Goal: Transaction & Acquisition: Download file/media

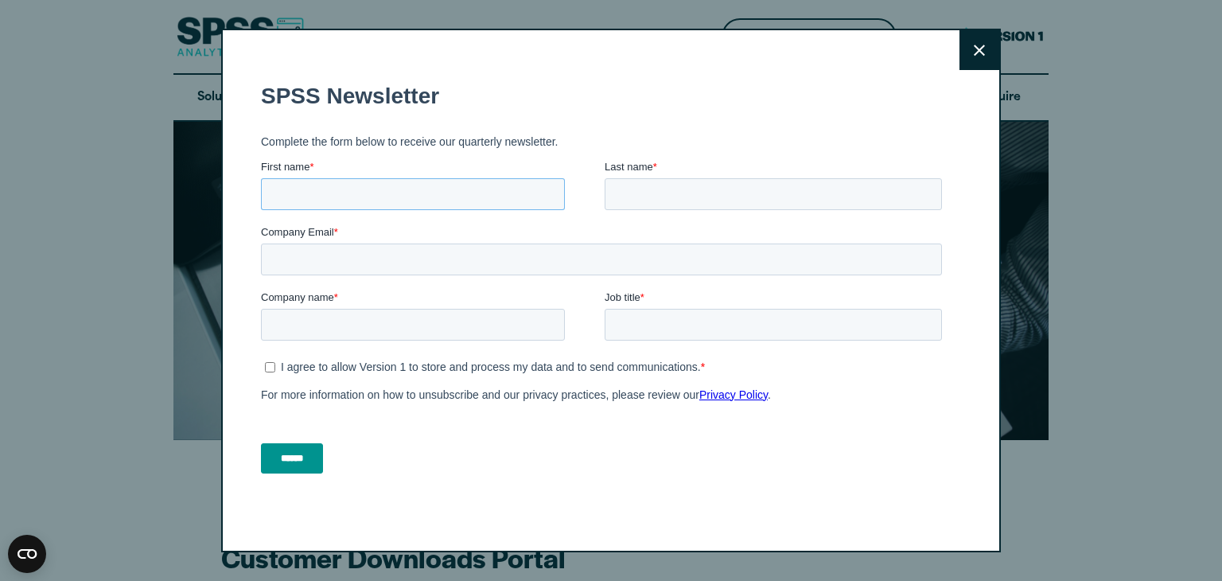
click at [393, 195] on input "First name *" at bounding box center [413, 194] width 304 height 32
type input "******"
click at [643, 197] on input "Last name *" at bounding box center [773, 194] width 337 height 32
type input "********"
click at [334, 262] on input "Company Email *" at bounding box center [601, 259] width 681 height 32
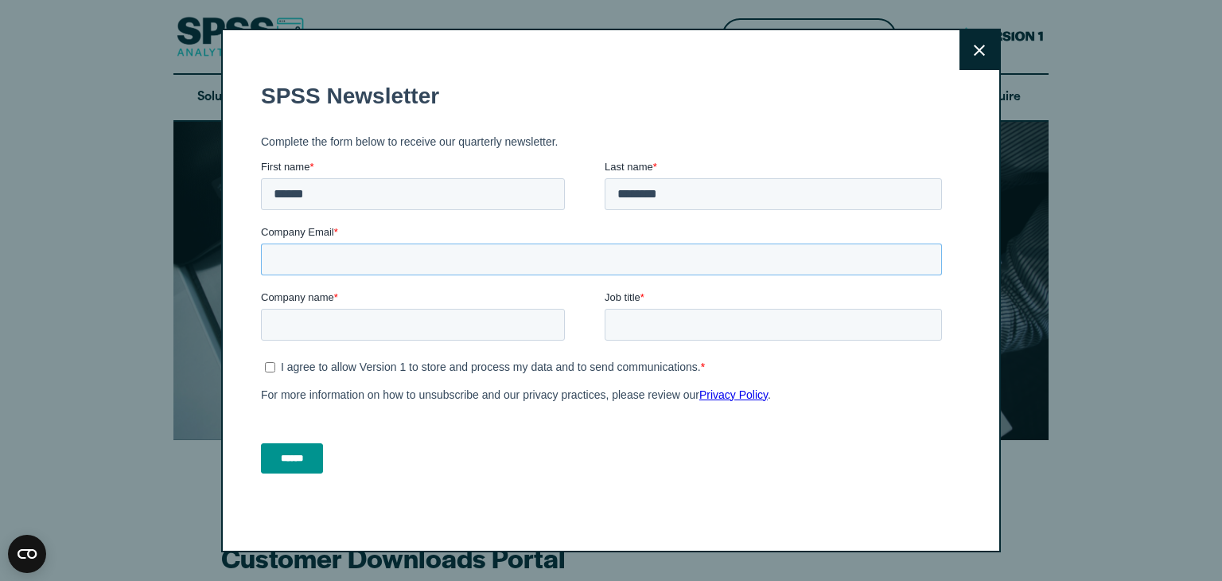
type input "**********"
click at [627, 329] on input "Job title *" at bounding box center [773, 325] width 337 height 32
type input "*"
type input "**********"
click at [325, 329] on input "Company name *" at bounding box center [413, 325] width 304 height 32
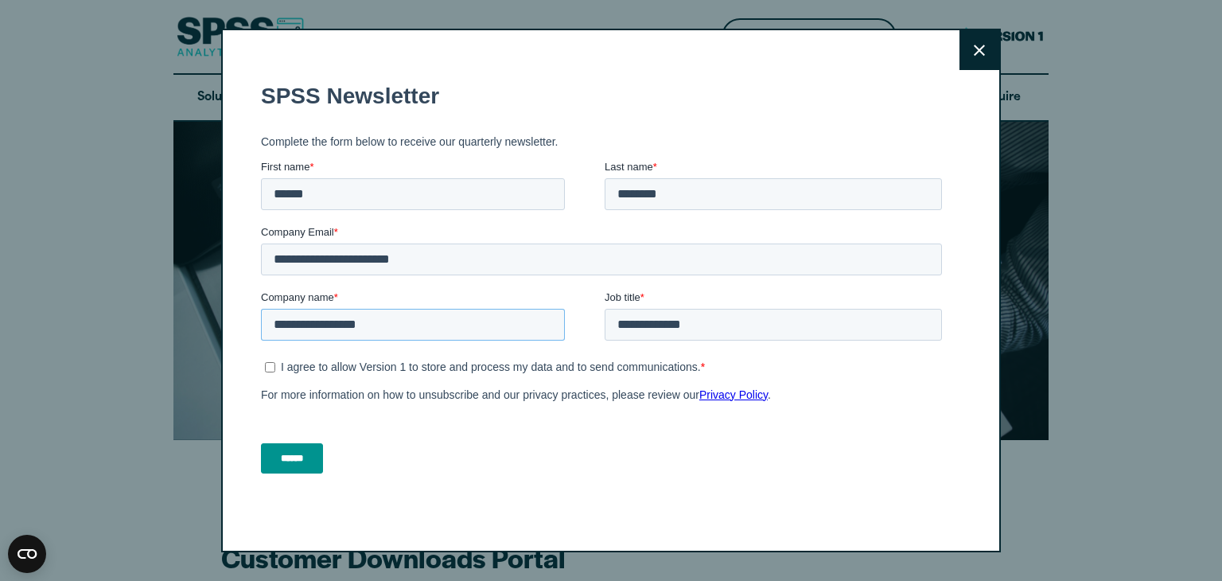
type input "**********"
click at [295, 469] on input "******" at bounding box center [292, 458] width 62 height 30
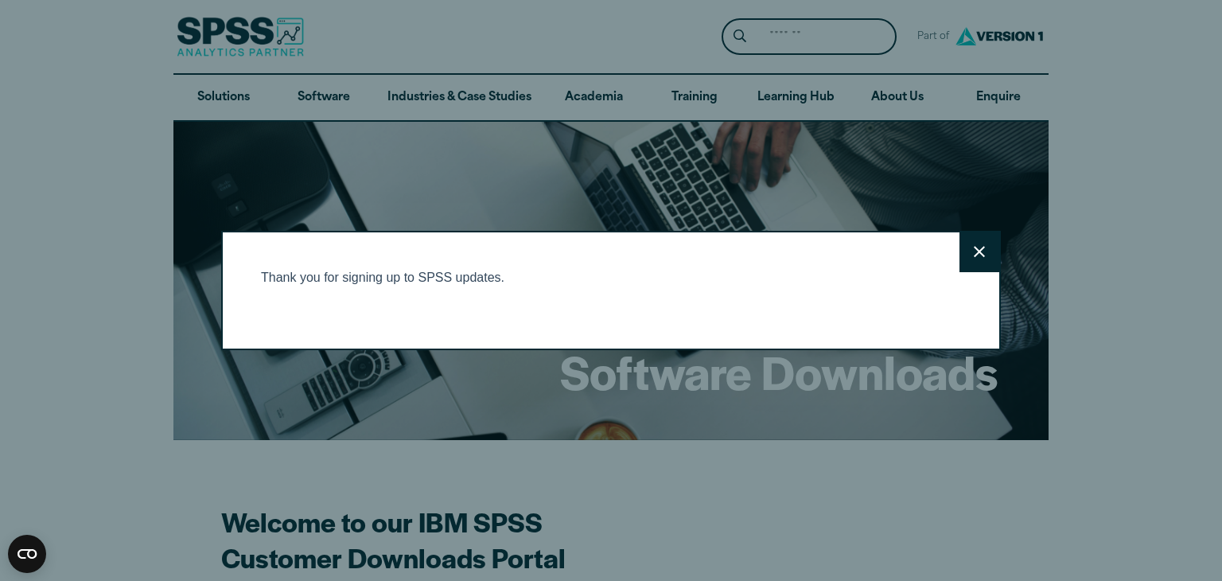
click at [974, 255] on icon at bounding box center [979, 252] width 11 height 12
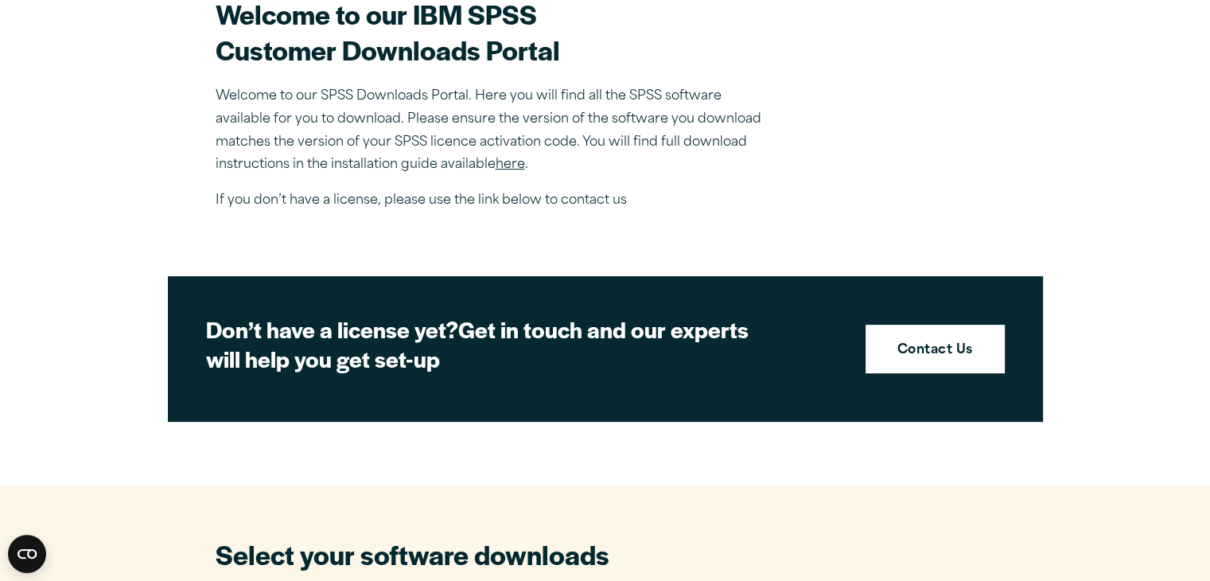
scroll to position [1015, 0]
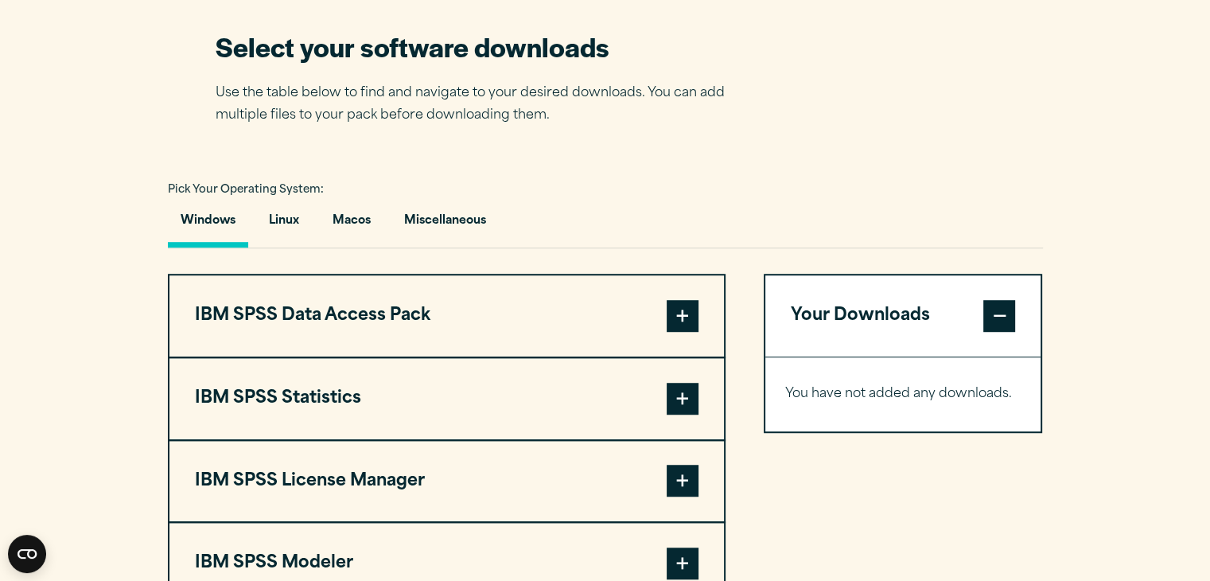
click at [687, 395] on span at bounding box center [683, 399] width 32 height 32
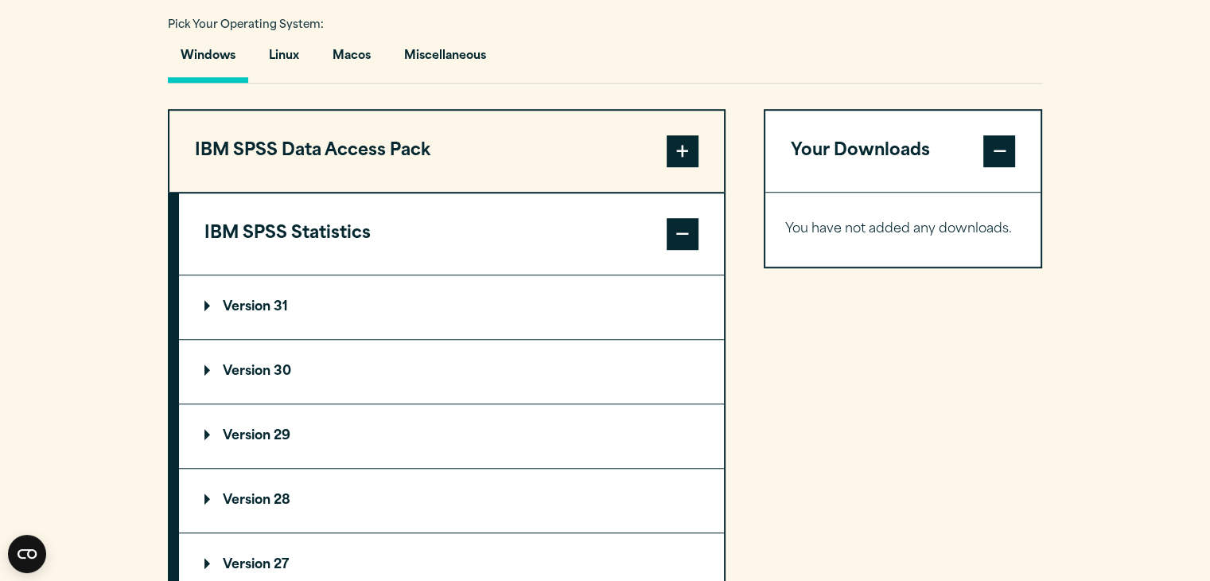
scroll to position [1184, 0]
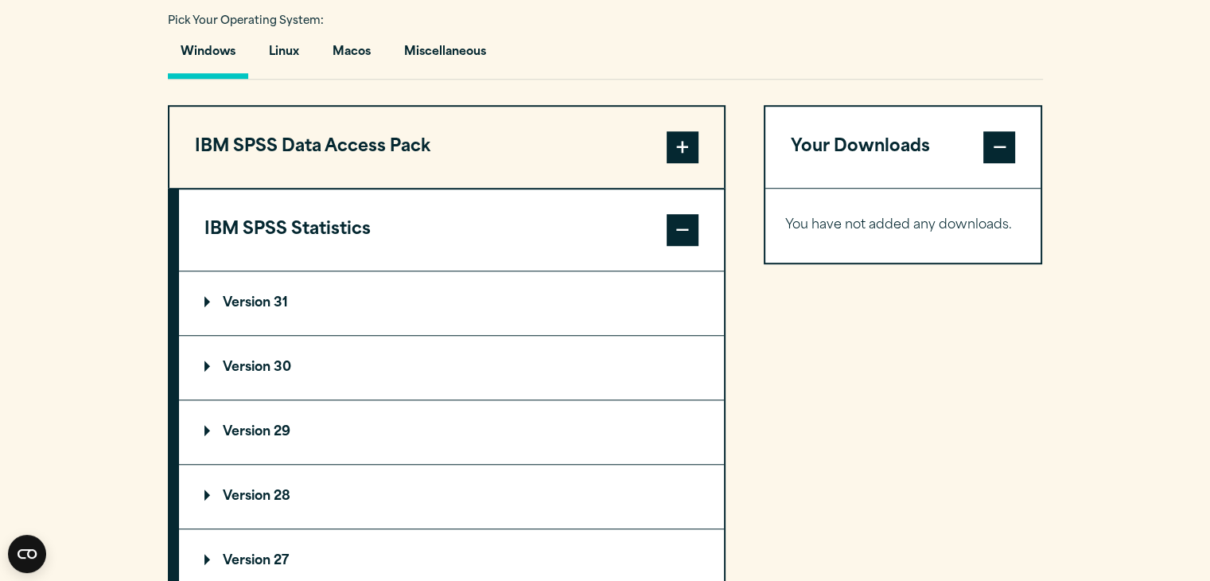
click at [259, 364] on p "Version 30" at bounding box center [247, 367] width 87 height 13
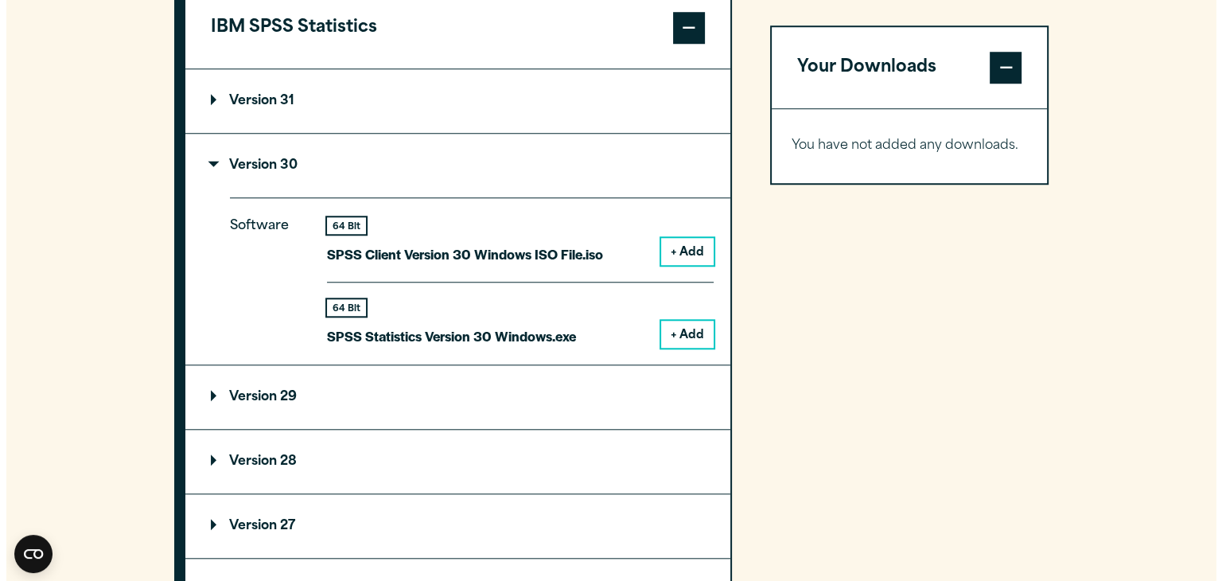
scroll to position [1412, 0]
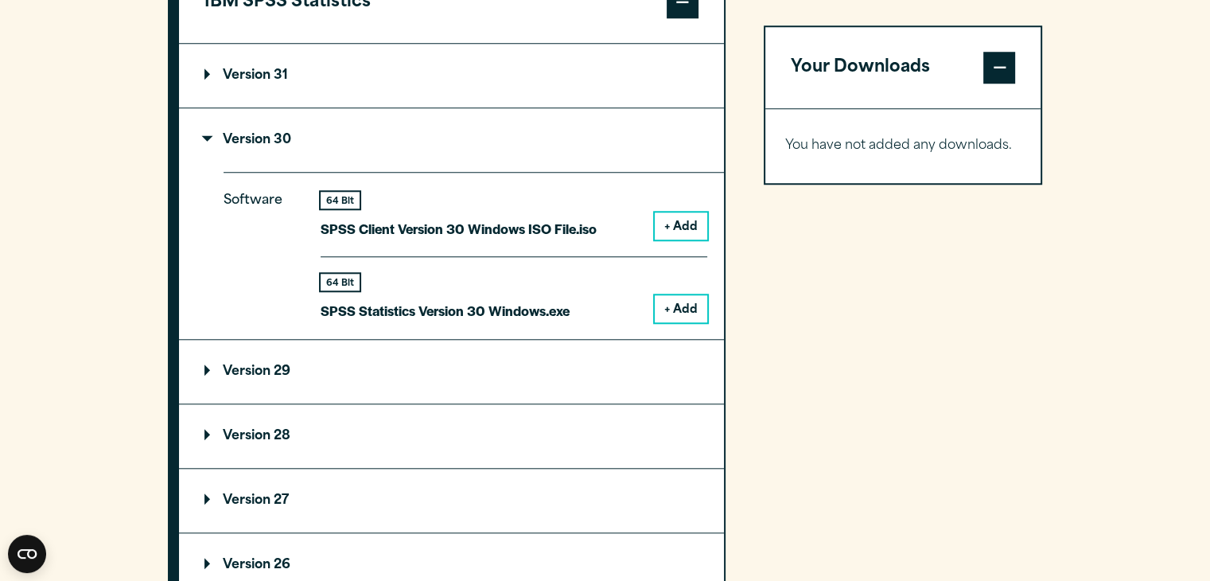
click at [691, 295] on button "+ Add" at bounding box center [681, 308] width 53 height 27
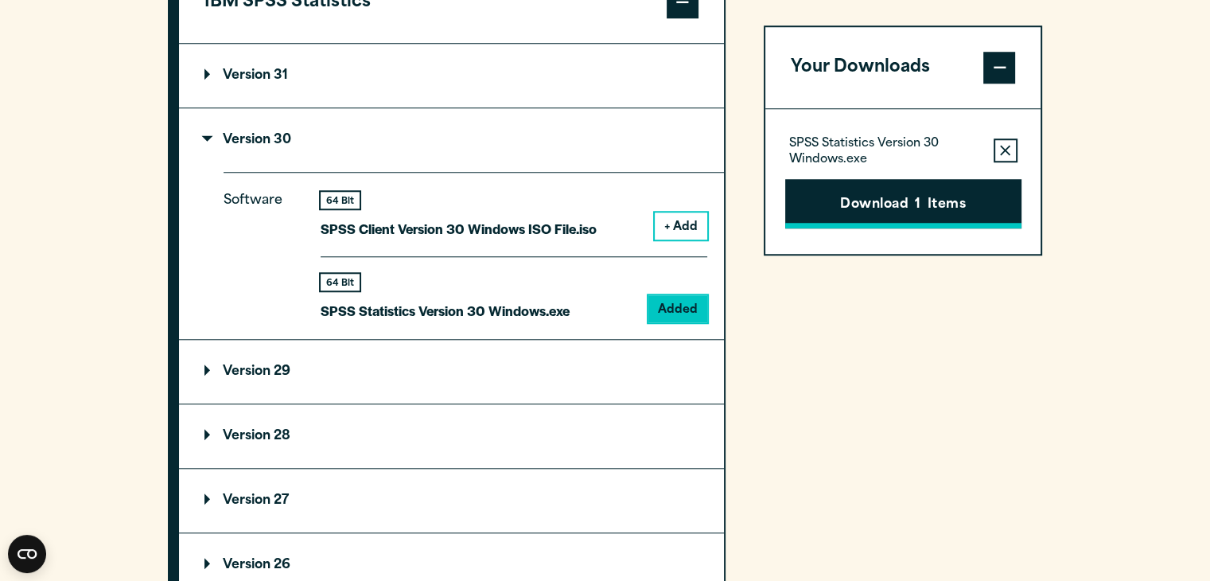
click at [925, 205] on button "Download 1 Items" at bounding box center [903, 203] width 236 height 49
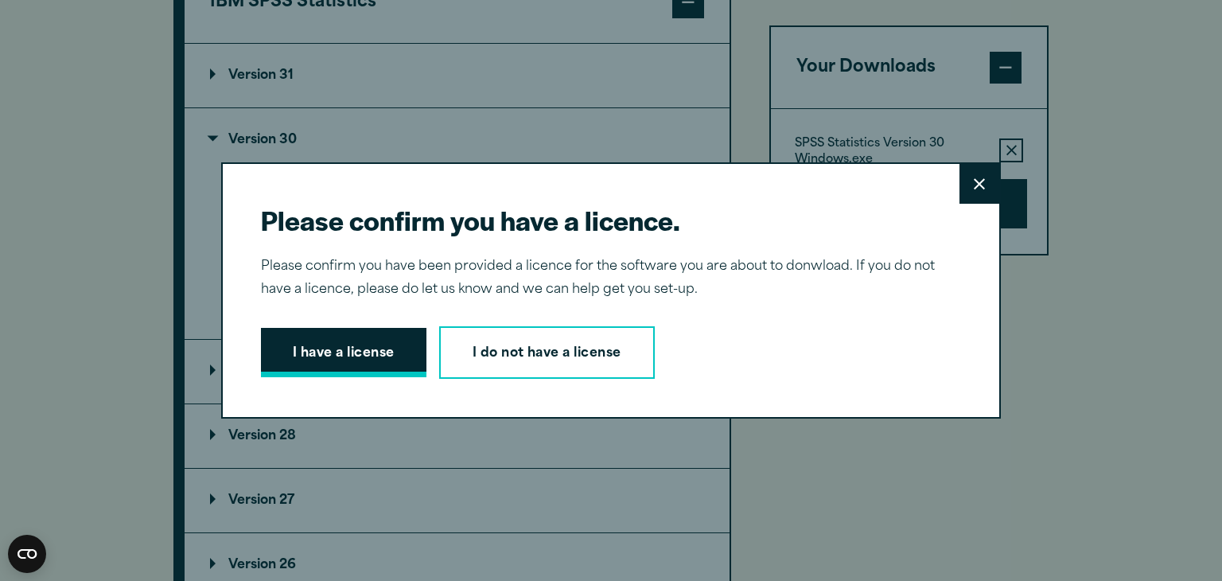
click at [318, 349] on button "I have a license" at bounding box center [344, 352] width 166 height 49
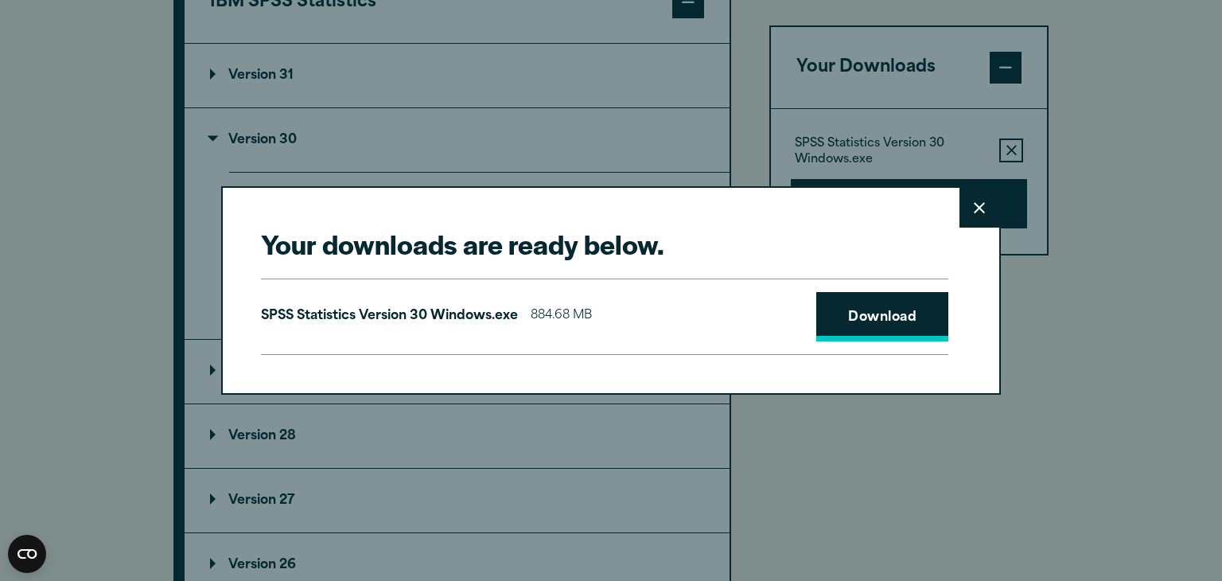
click at [884, 336] on link "Download" at bounding box center [882, 316] width 132 height 49
click at [867, 310] on link "Download" at bounding box center [882, 316] width 132 height 49
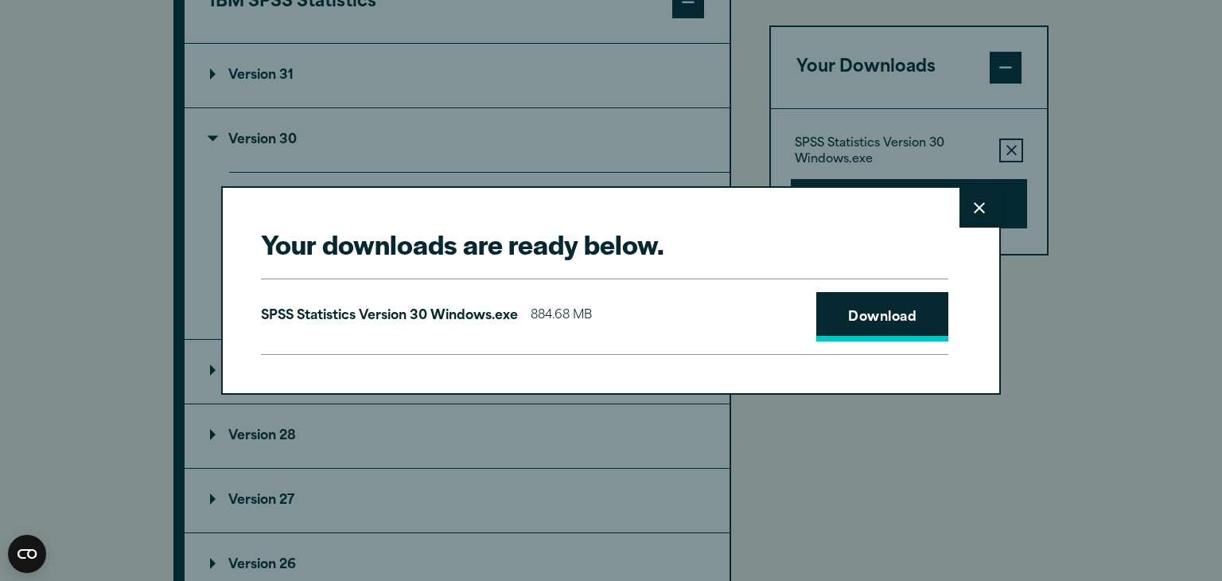
click at [867, 310] on link "Download" at bounding box center [882, 316] width 132 height 49
click at [898, 324] on link "Download" at bounding box center [882, 316] width 132 height 49
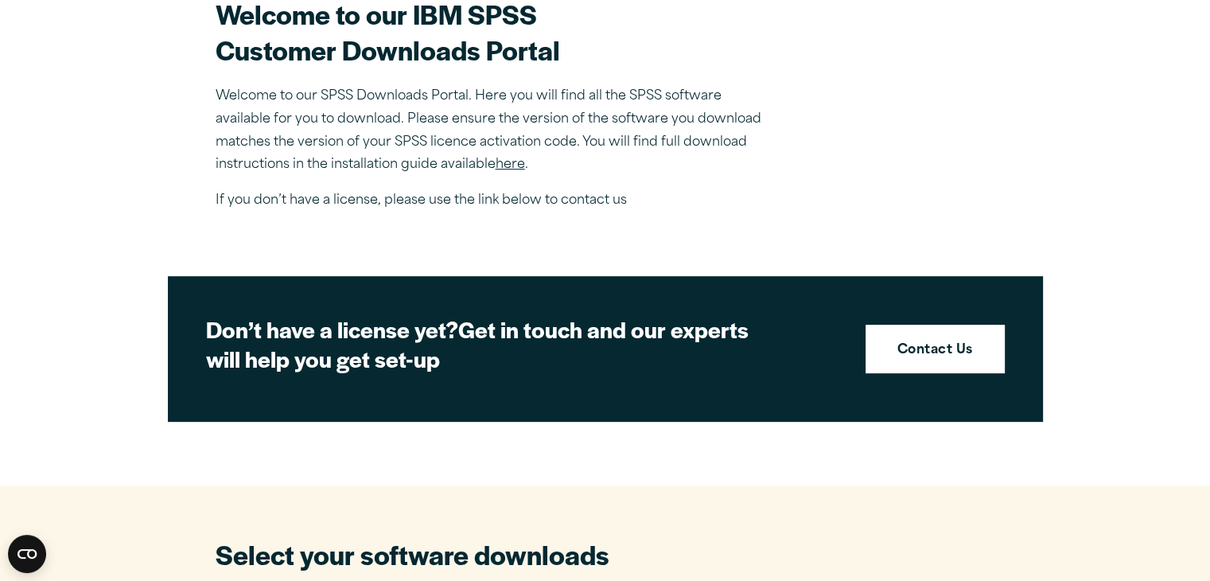
scroll to position [1015, 0]
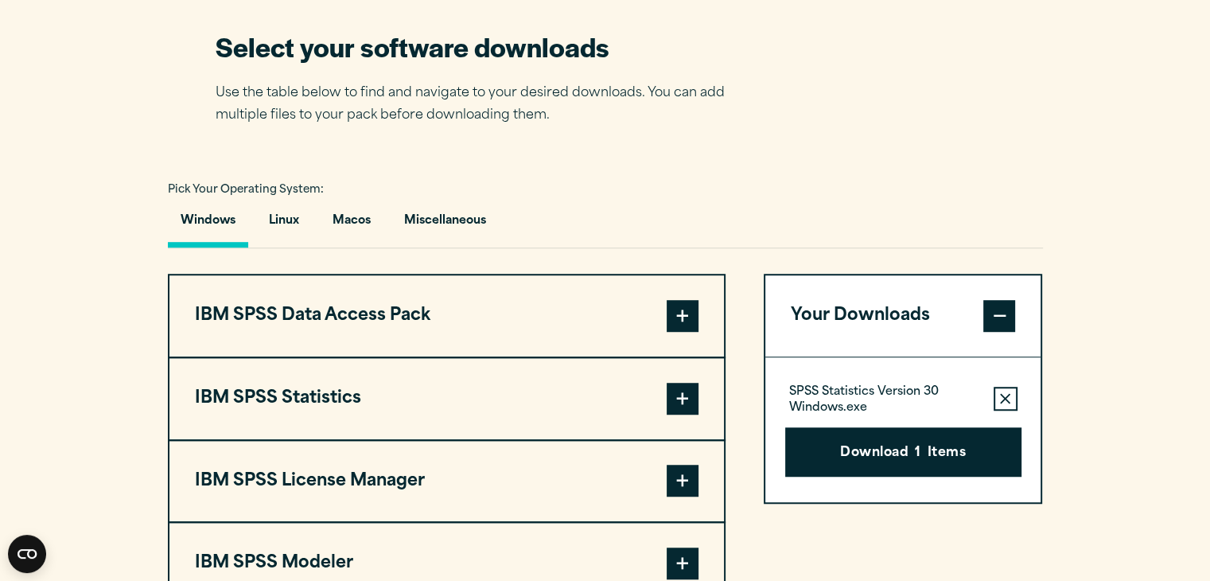
click at [686, 400] on span at bounding box center [683, 399] width 32 height 32
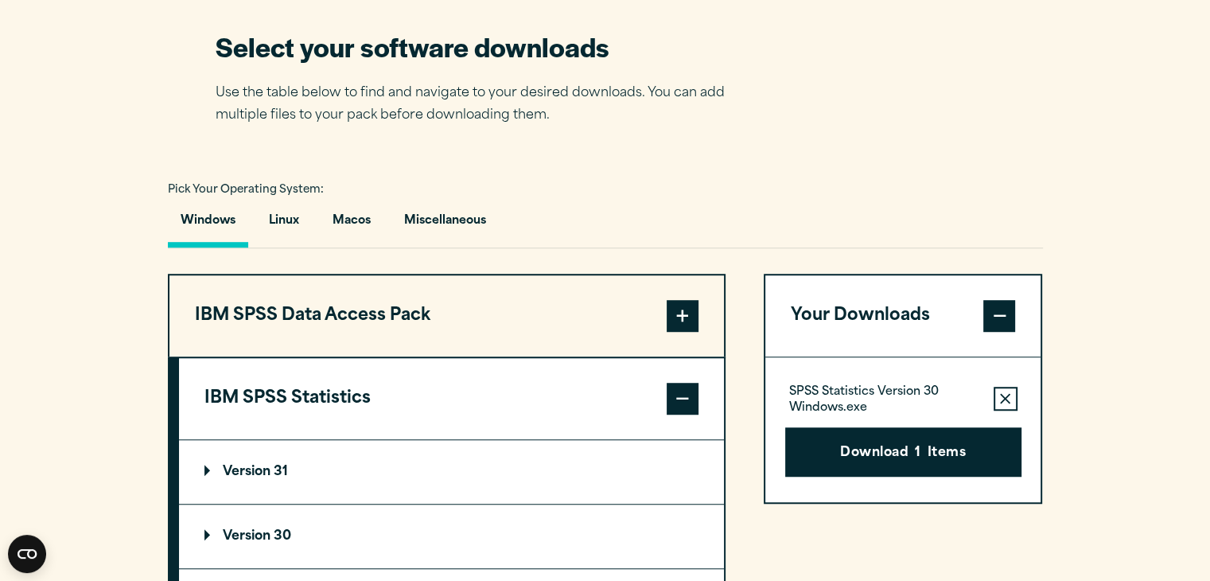
scroll to position [1524, 0]
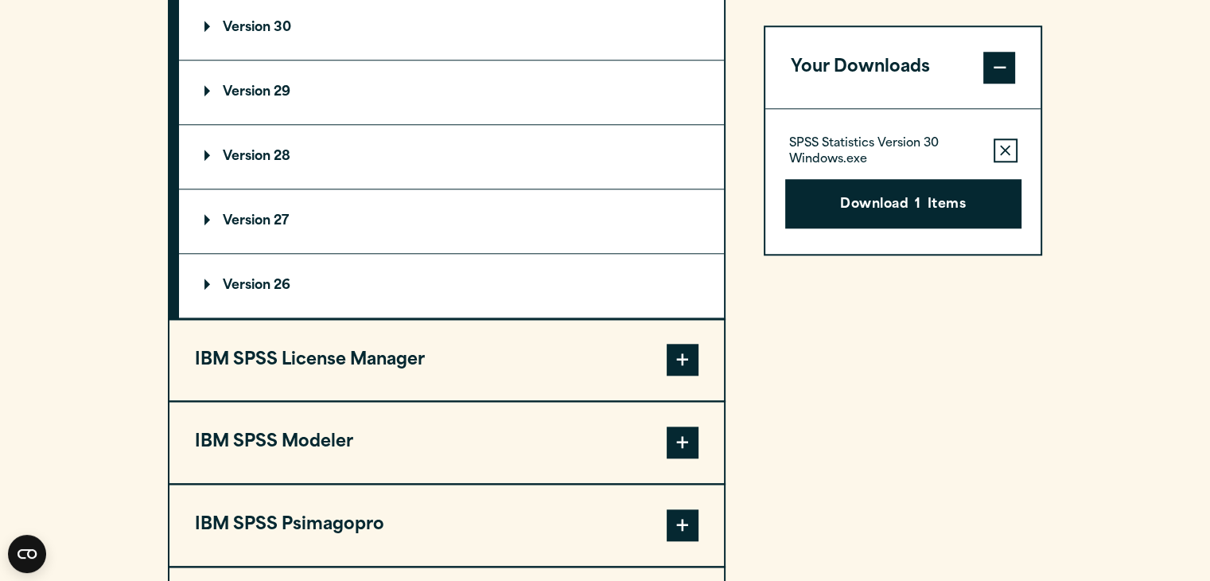
click at [297, 36] on summary "Version 30" at bounding box center [451, 28] width 545 height 64
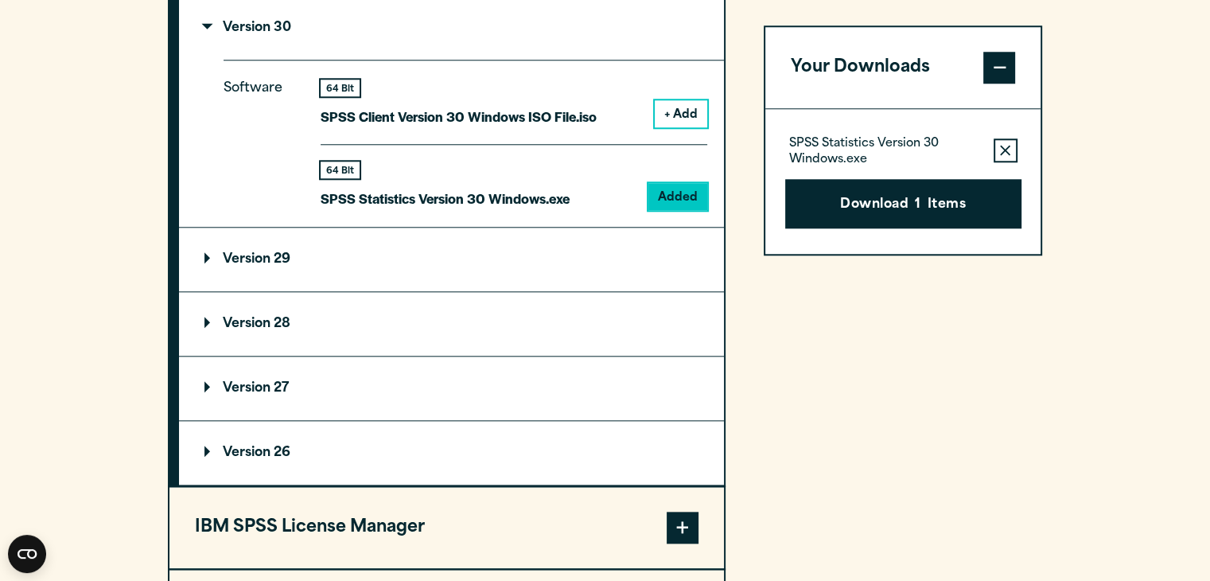
click at [668, 111] on button "+ Add" at bounding box center [681, 113] width 53 height 27
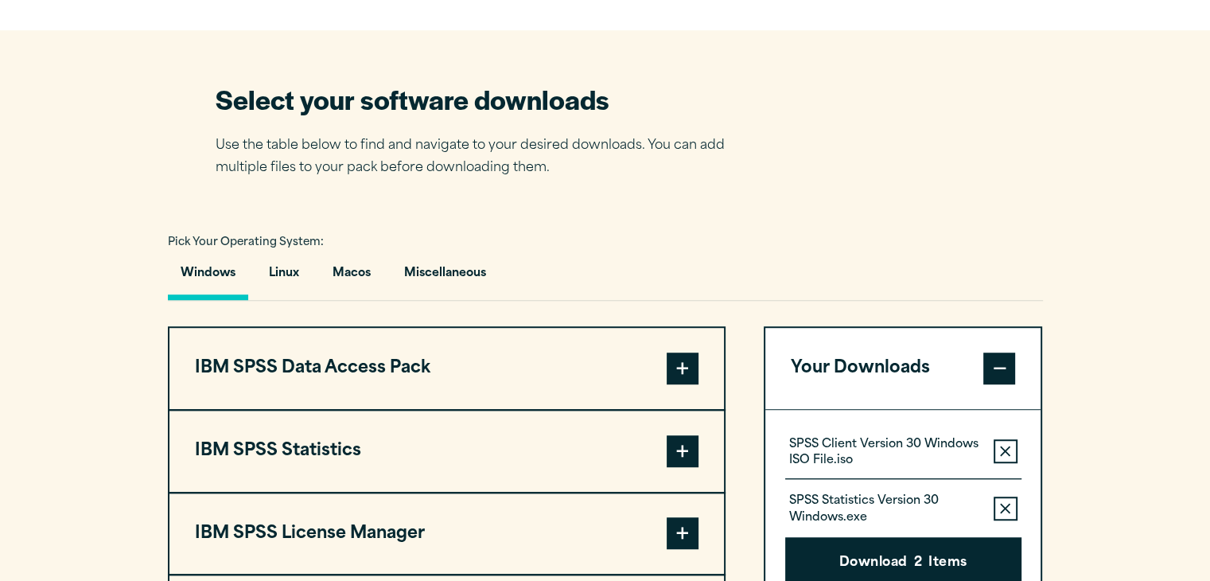
click at [696, 446] on span at bounding box center [683, 451] width 32 height 32
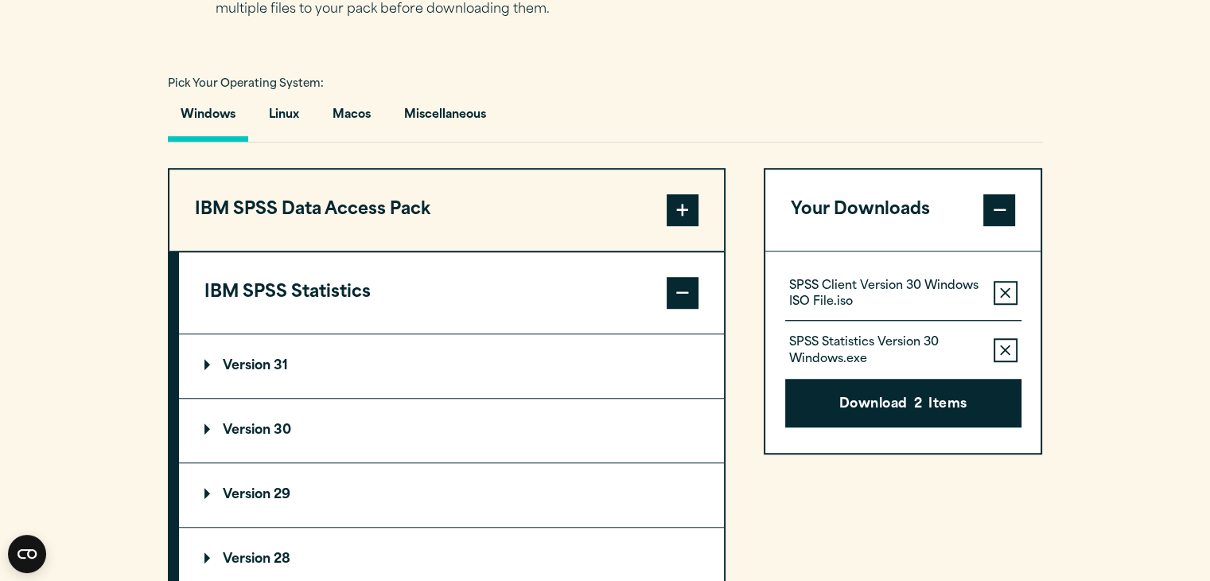
scroll to position [1122, 0]
click at [268, 424] on p "Version 30" at bounding box center [247, 429] width 87 height 13
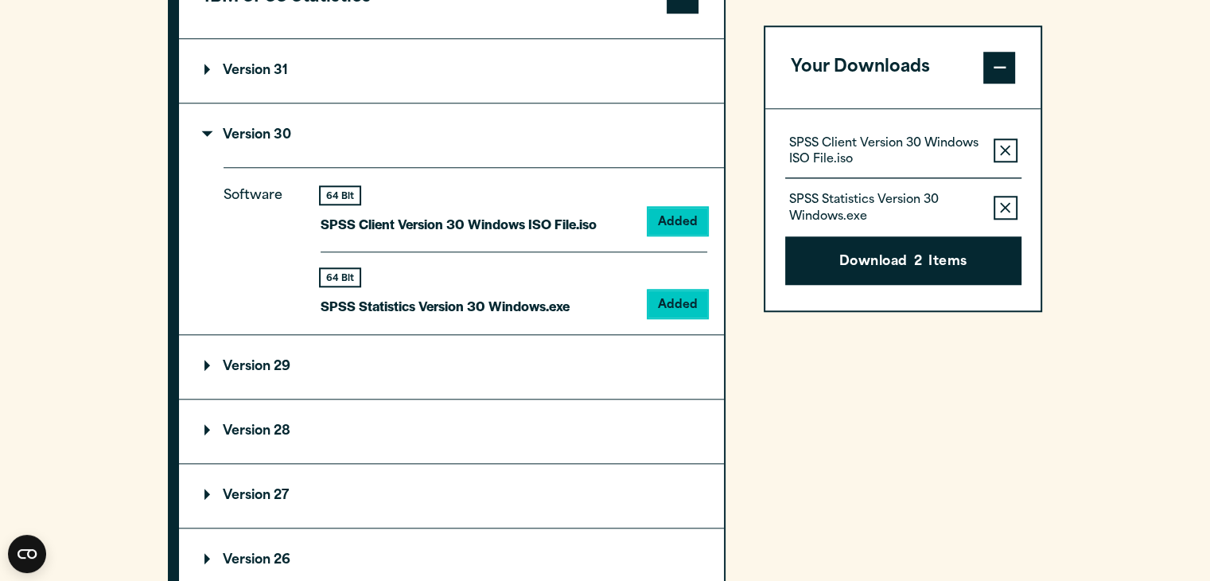
scroll to position [1476, 0]
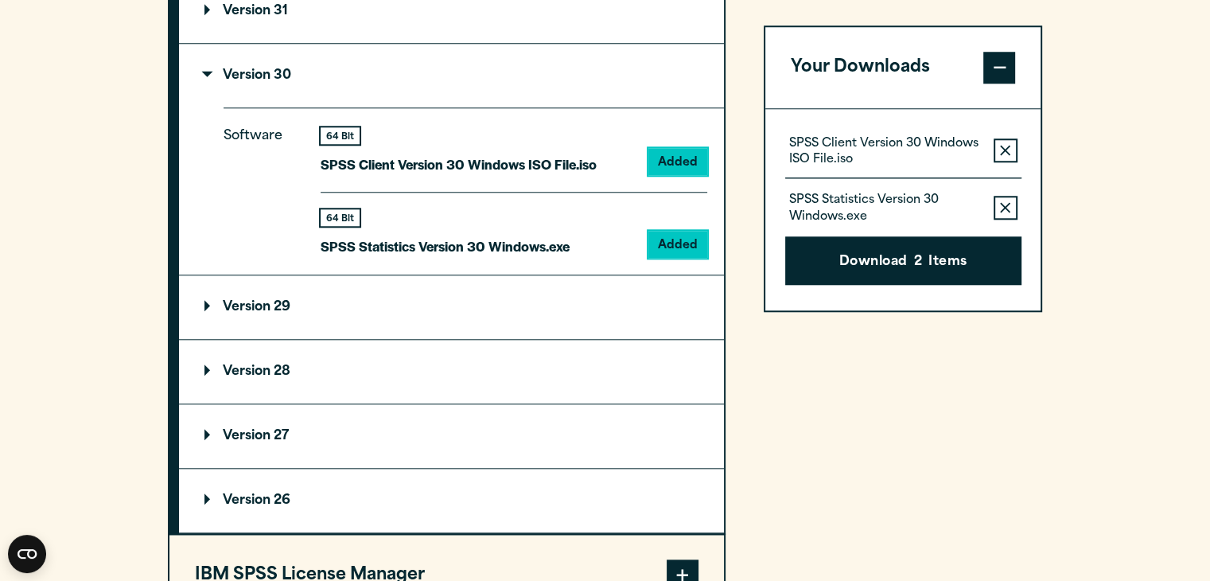
click at [1003, 210] on icon "button" at bounding box center [1005, 207] width 10 height 11
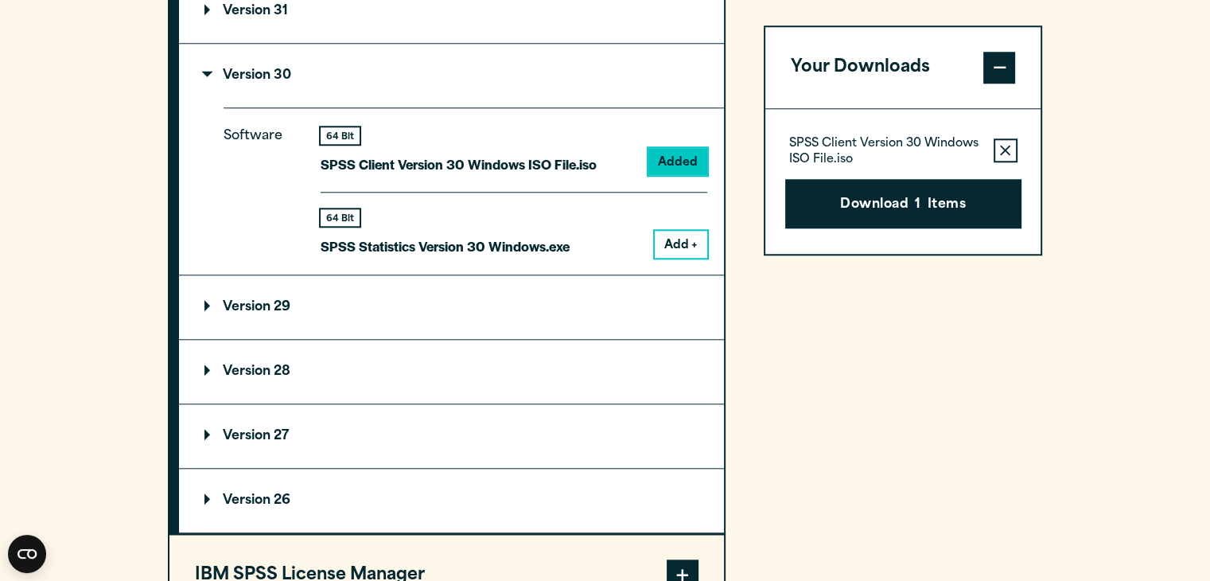
click at [1006, 153] on icon "button" at bounding box center [1005, 150] width 10 height 11
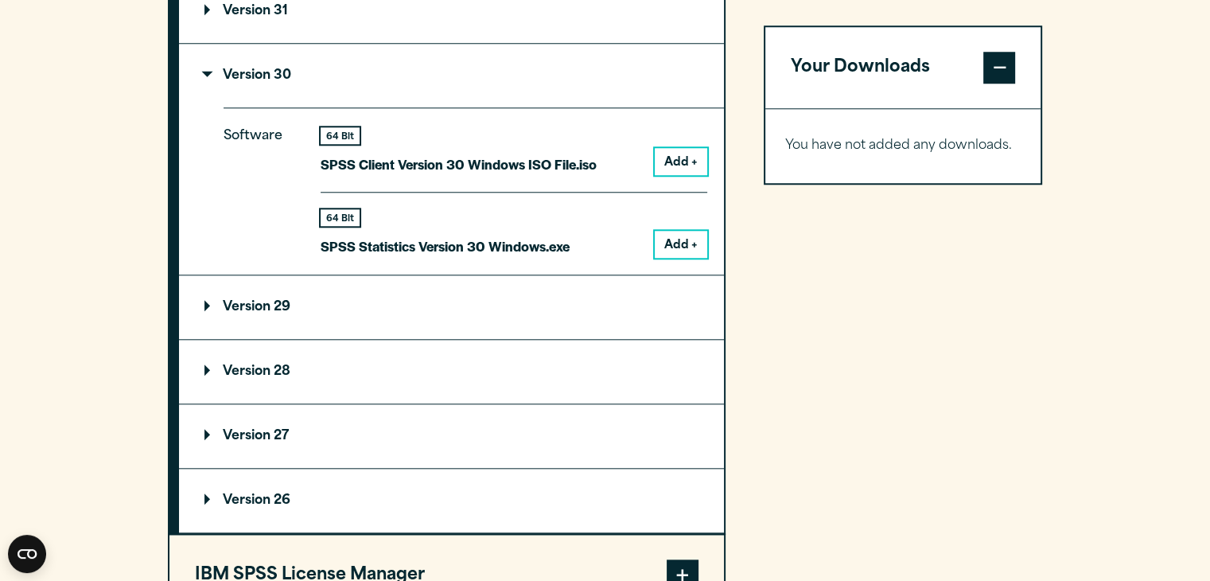
click at [684, 154] on button "Add +" at bounding box center [681, 161] width 53 height 27
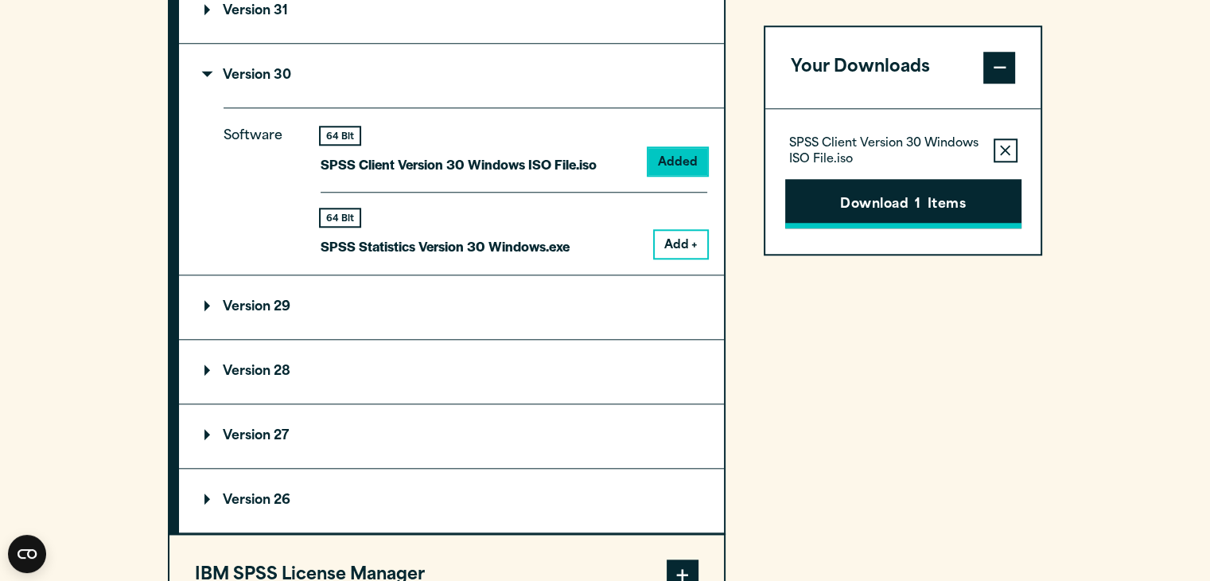
click at [868, 209] on button "Download 1 Items" at bounding box center [903, 203] width 236 height 49
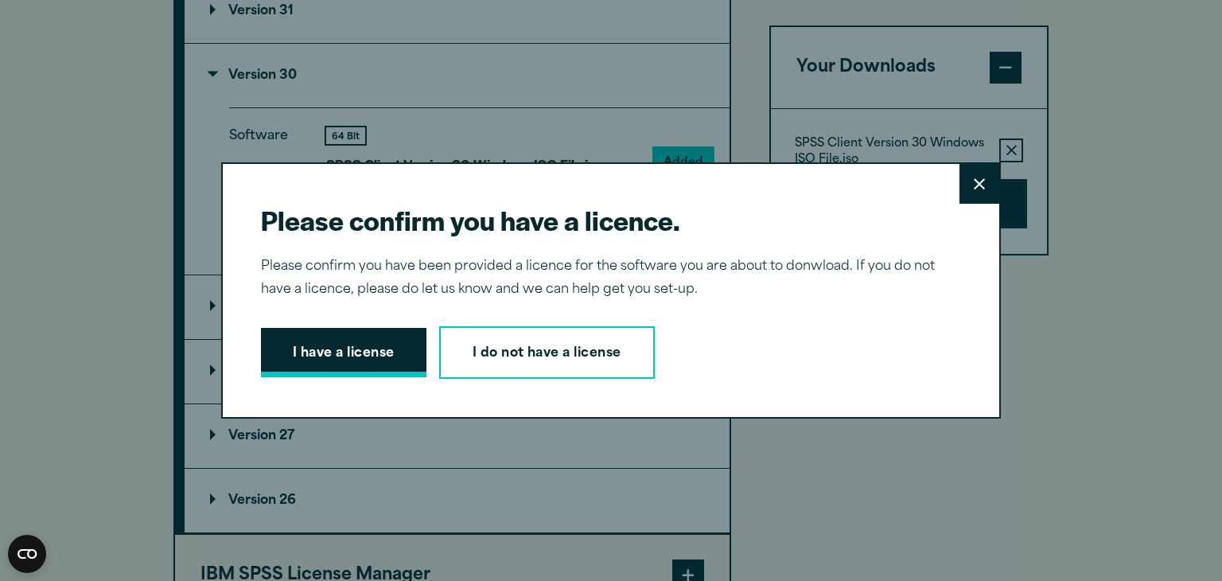
click at [336, 353] on button "I have a license" at bounding box center [344, 352] width 166 height 49
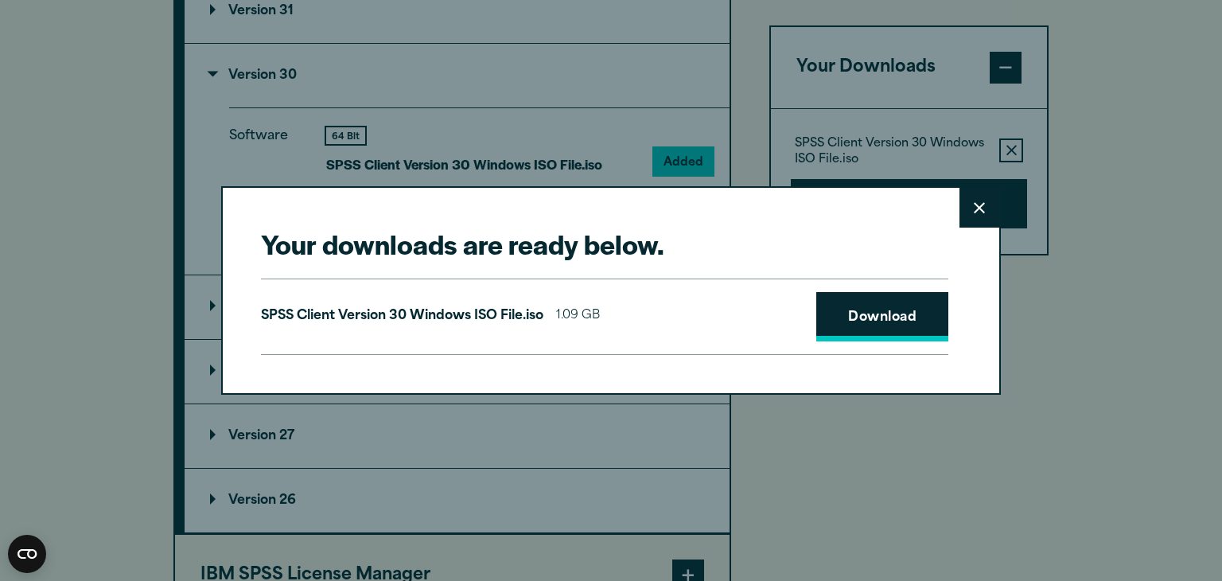
click at [886, 320] on link "Download" at bounding box center [882, 316] width 132 height 49
click at [973, 216] on button "Close" at bounding box center [980, 208] width 40 height 40
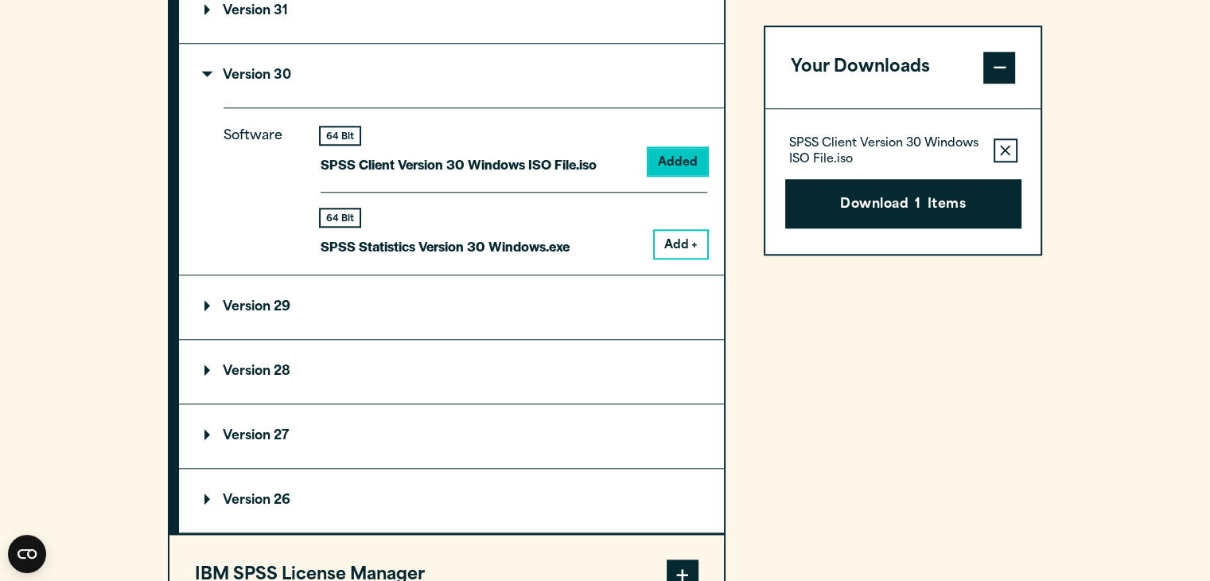
click at [681, 241] on button "Add +" at bounding box center [681, 244] width 53 height 27
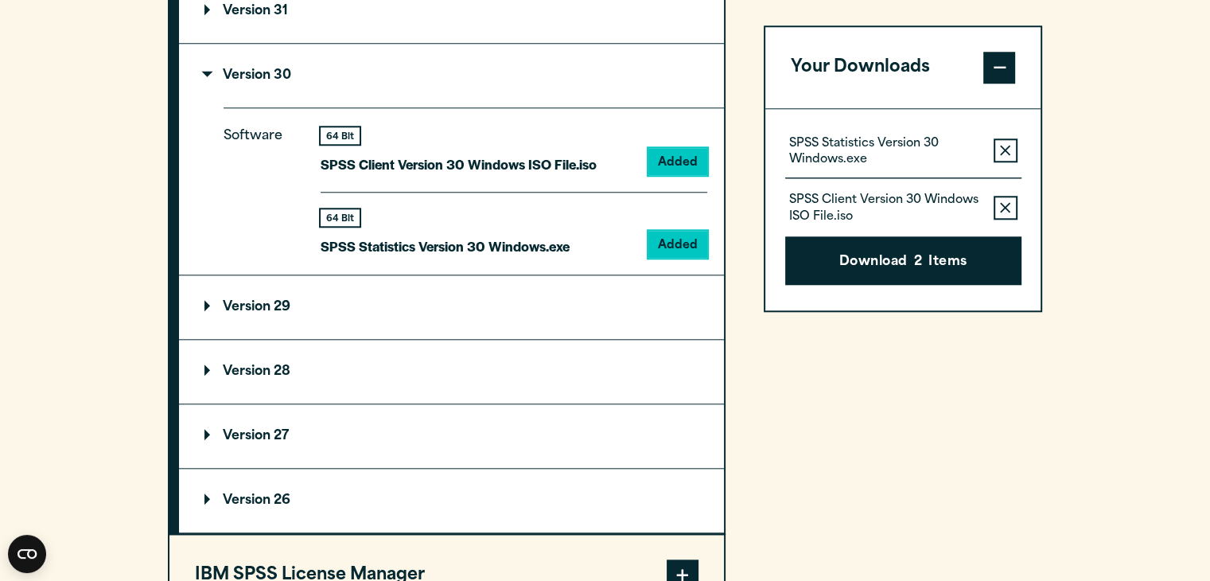
click at [1004, 211] on icon "button" at bounding box center [1005, 207] width 10 height 11
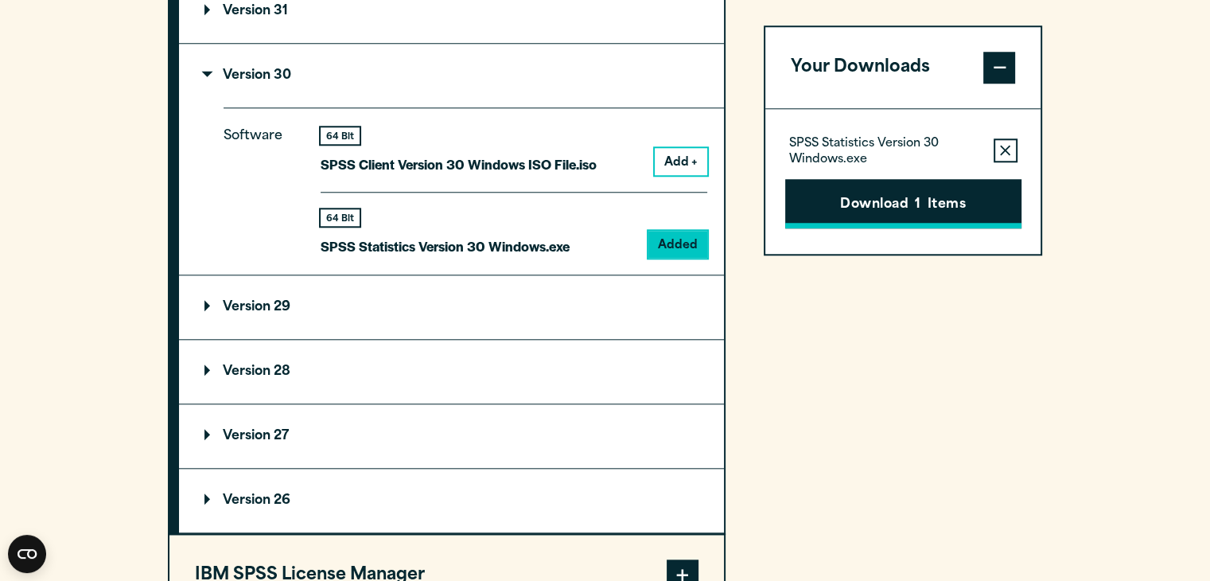
click at [893, 215] on button "Download 1 Items" at bounding box center [903, 203] width 236 height 49
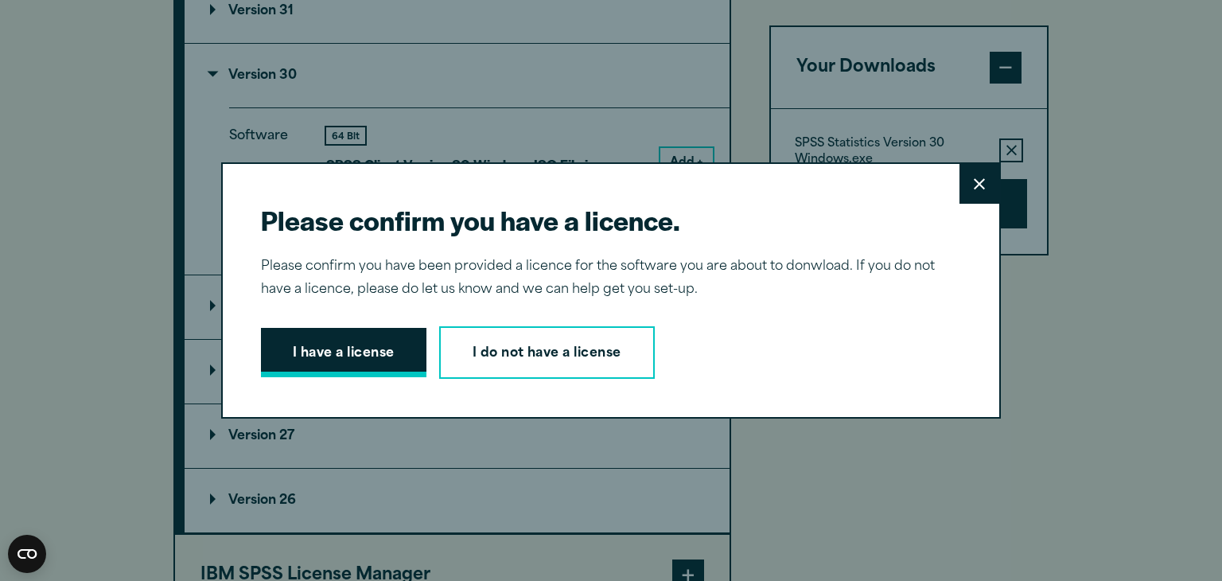
click at [330, 351] on button "I have a license" at bounding box center [344, 352] width 166 height 49
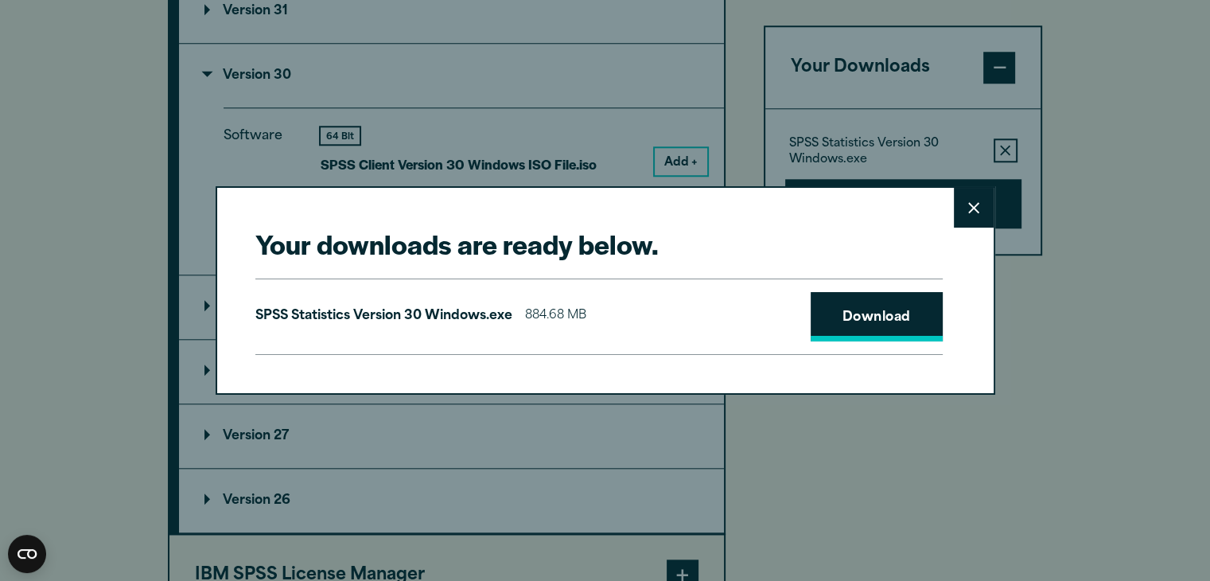
click at [871, 320] on link "Download" at bounding box center [877, 316] width 132 height 49
drag, startPoint x: 1221, startPoint y: 2, endPoint x: 964, endPoint y: 61, distance: 263.7
click at [964, 61] on div "Your downloads are ready below. Close SPSS Statistics Version 30 Windows.exe 88…" at bounding box center [605, 290] width 1210 height 581
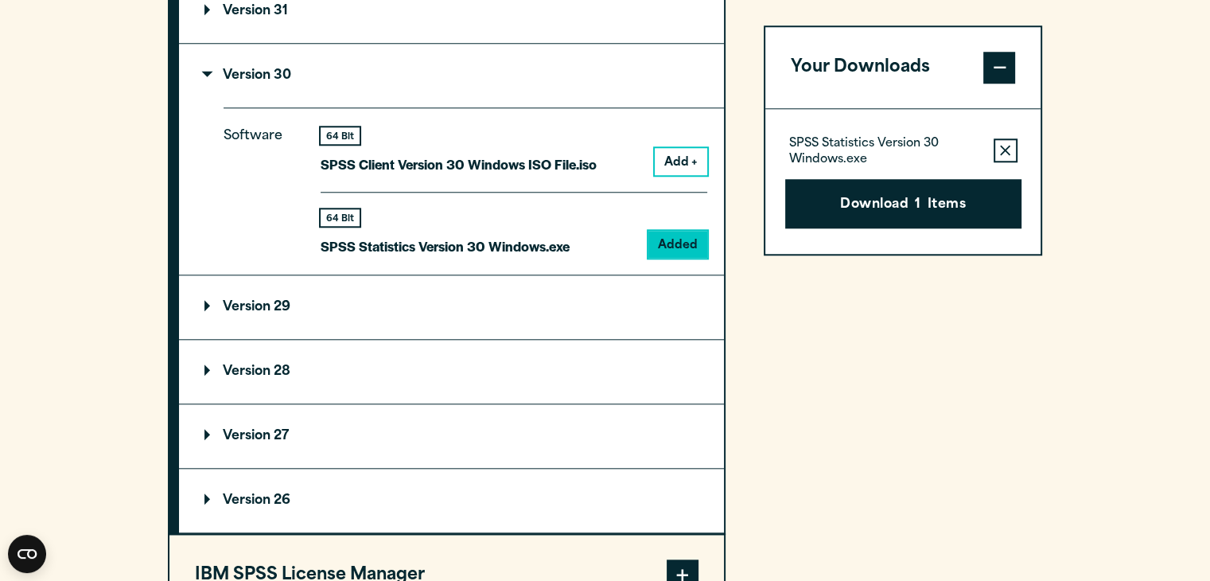
click at [1000, 160] on button "Remove this item from your software download list" at bounding box center [1006, 150] width 24 height 24
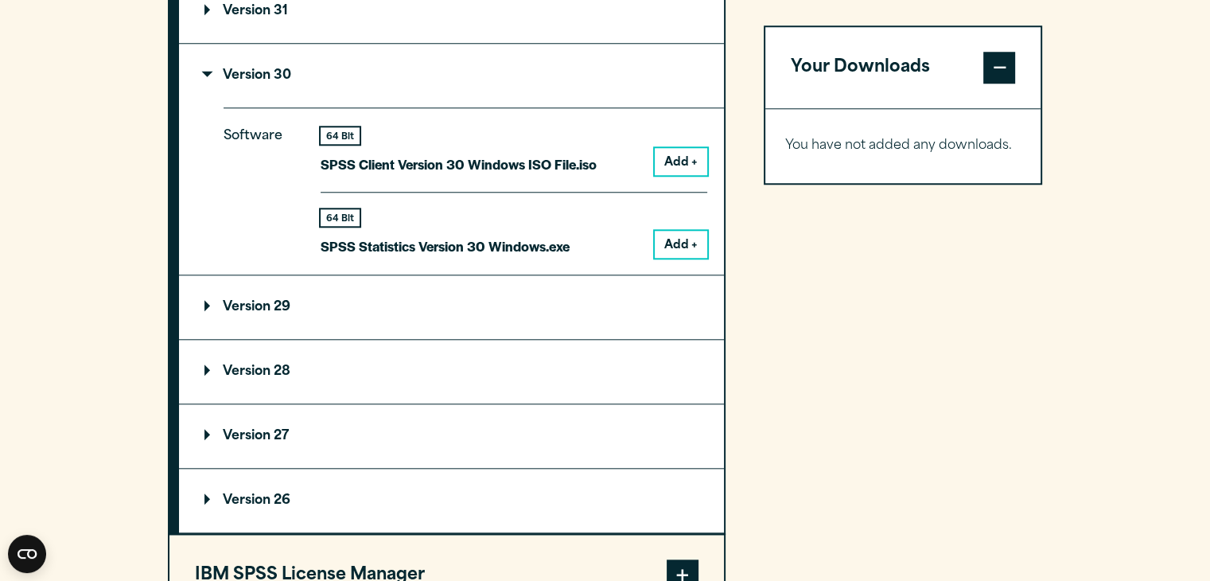
click at [691, 247] on button "Add +" at bounding box center [681, 244] width 53 height 27
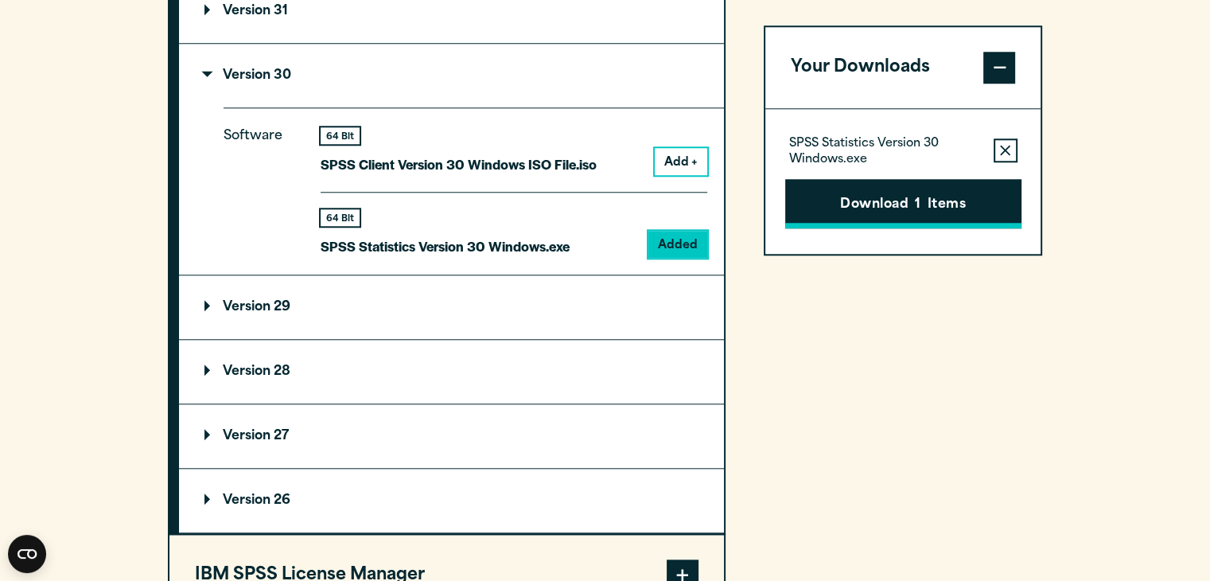
click at [900, 213] on button "Download 1 Items" at bounding box center [903, 203] width 236 height 49
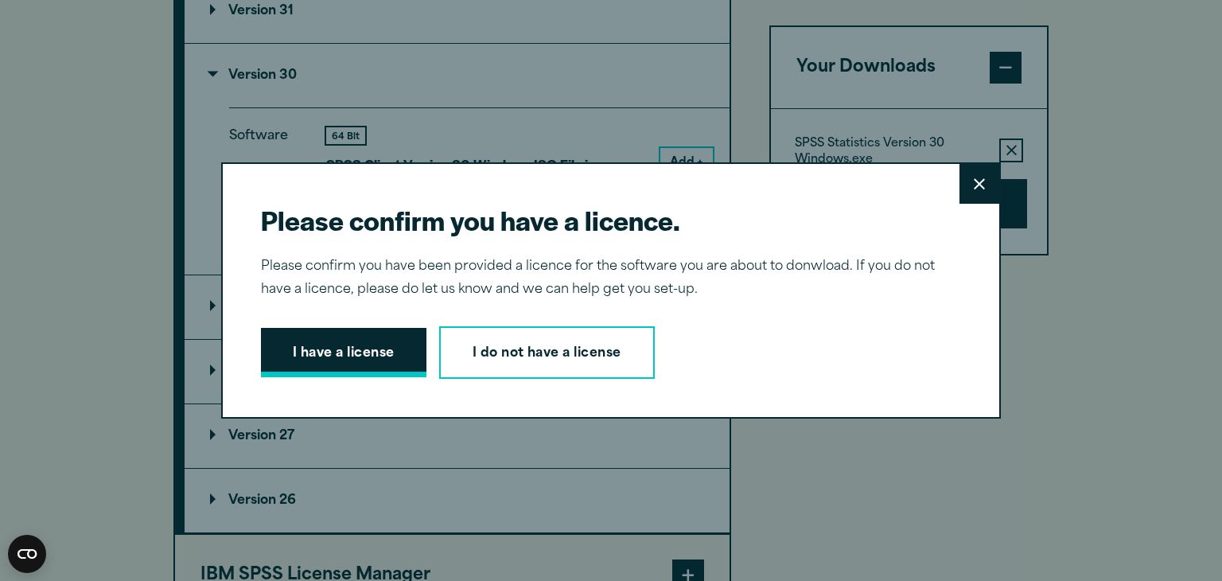
click at [305, 350] on button "I have a license" at bounding box center [344, 352] width 166 height 49
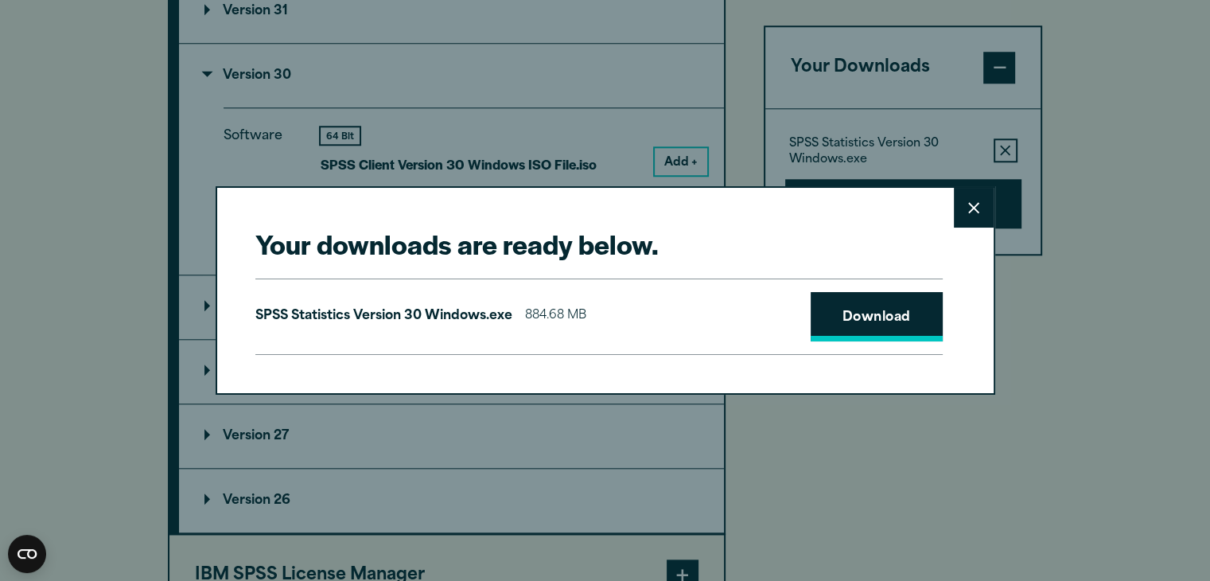
click at [855, 310] on link "Download" at bounding box center [877, 316] width 132 height 49
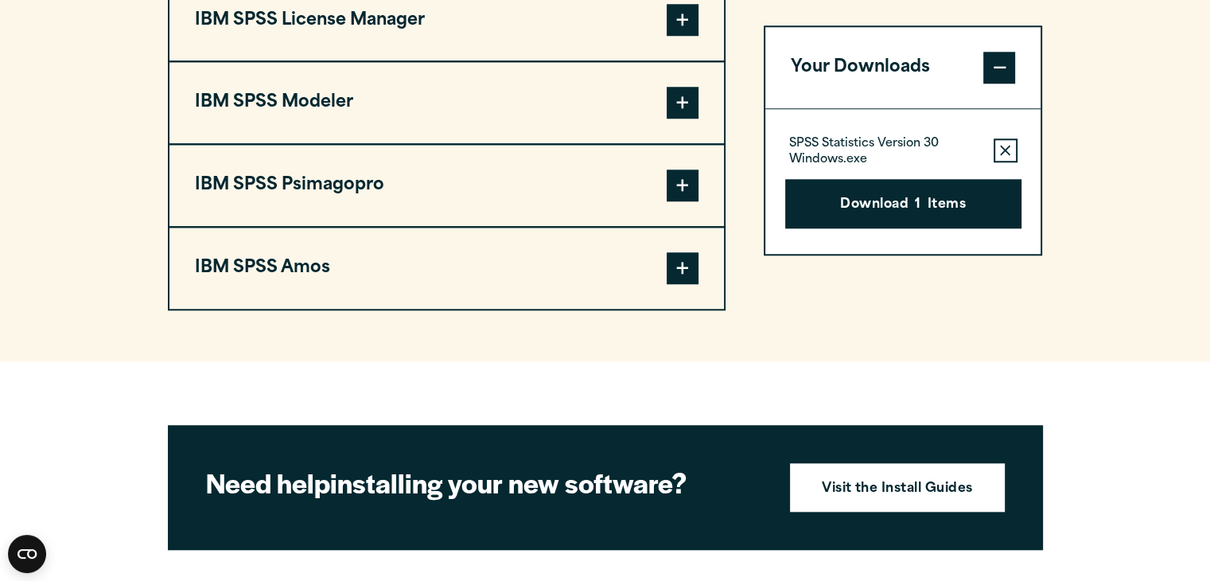
click at [1003, 149] on icon "button" at bounding box center [1005, 150] width 10 height 11
